Goal: Transaction & Acquisition: Purchase product/service

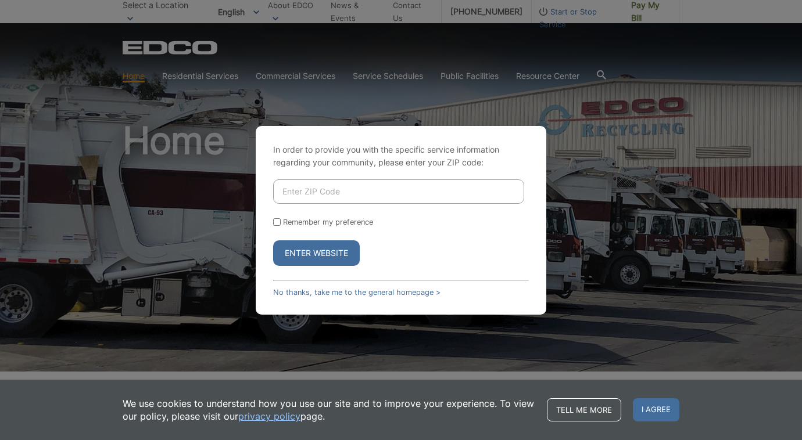
click at [302, 199] on input "Enter ZIP Code" at bounding box center [398, 191] width 251 height 24
type input "92025"
click at [275, 224] on div "Remember my preference" at bounding box center [401, 222] width 256 height 9
click at [278, 224] on input "Remember my preference" at bounding box center [277, 222] width 8 height 8
checkbox input "true"
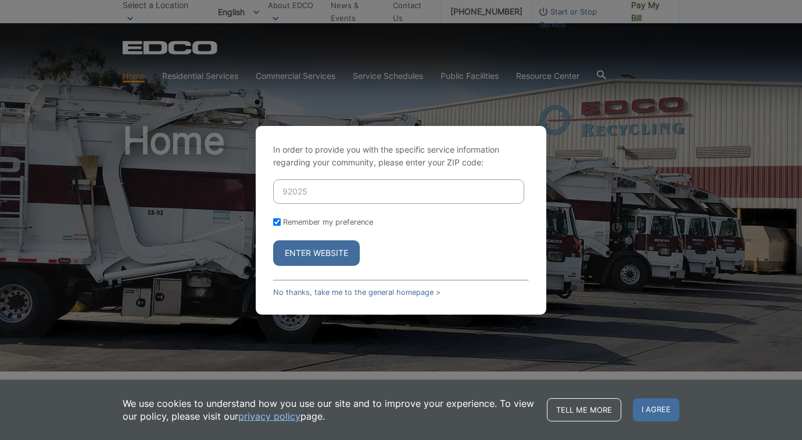
checkbox input "true"
click at [304, 257] on button "Enter Website" at bounding box center [316, 253] width 87 height 26
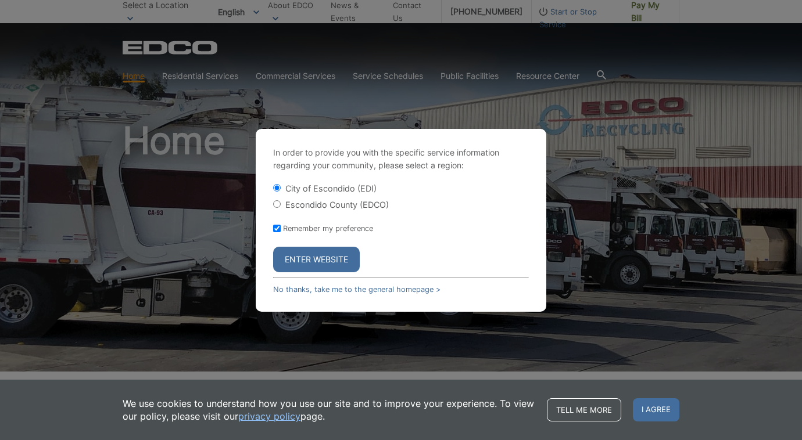
click at [277, 204] on input "Escondido County (EDCO)" at bounding box center [277, 204] width 8 height 8
radio input "true"
click at [308, 260] on button "Enter Website" at bounding box center [316, 260] width 87 height 26
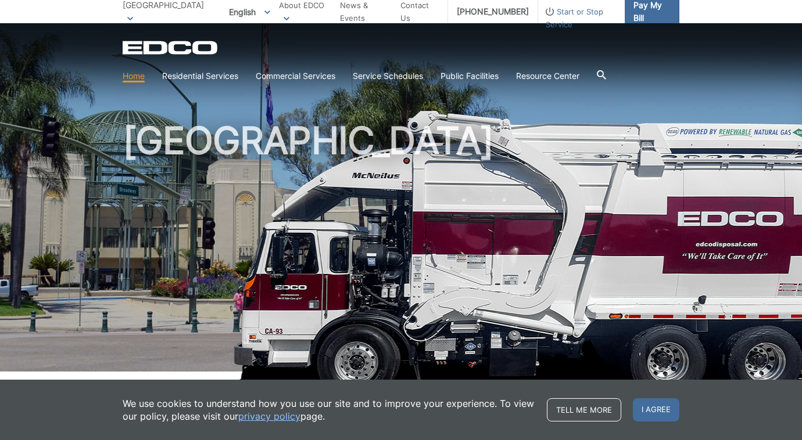
click at [644, 9] on span "Pay My Bill" at bounding box center [651, 12] width 37 height 26
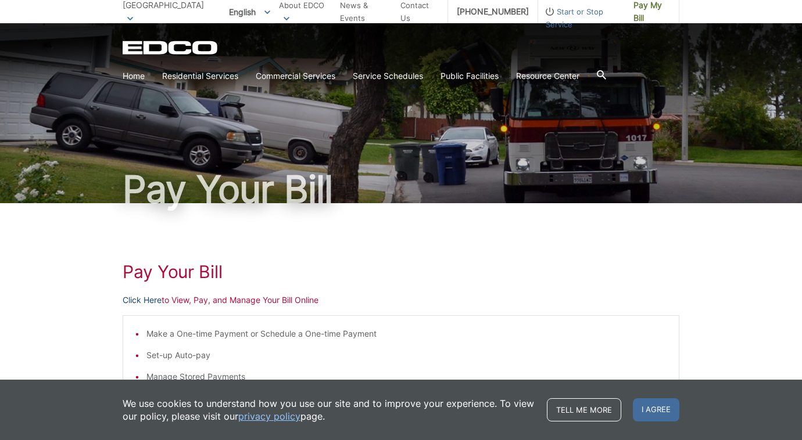
click at [148, 296] on link "Click Here" at bounding box center [142, 300] width 39 height 13
